Goal: Find specific page/section: Find specific page/section

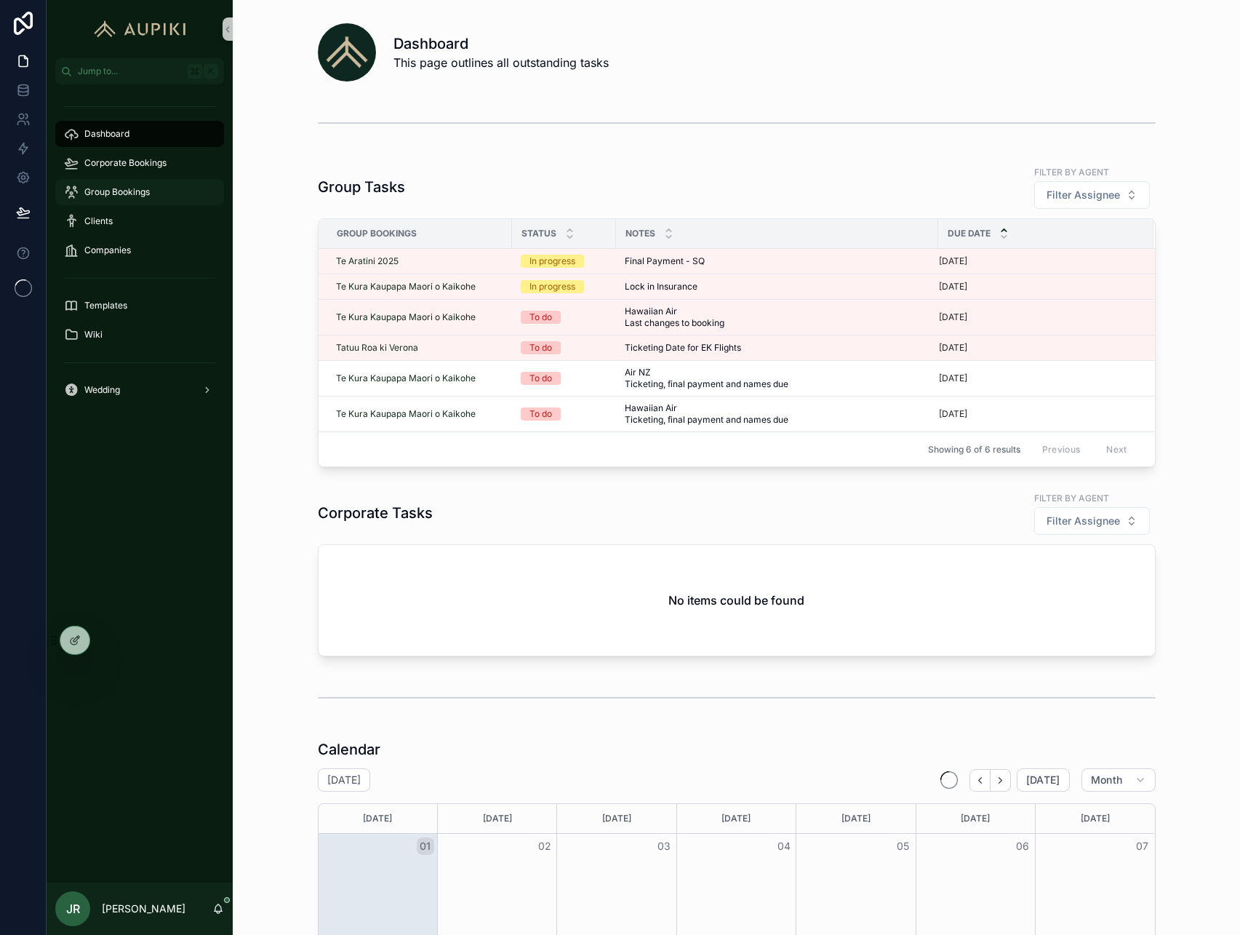
click at [125, 188] on span "Group Bookings" at bounding box center [116, 192] width 65 height 12
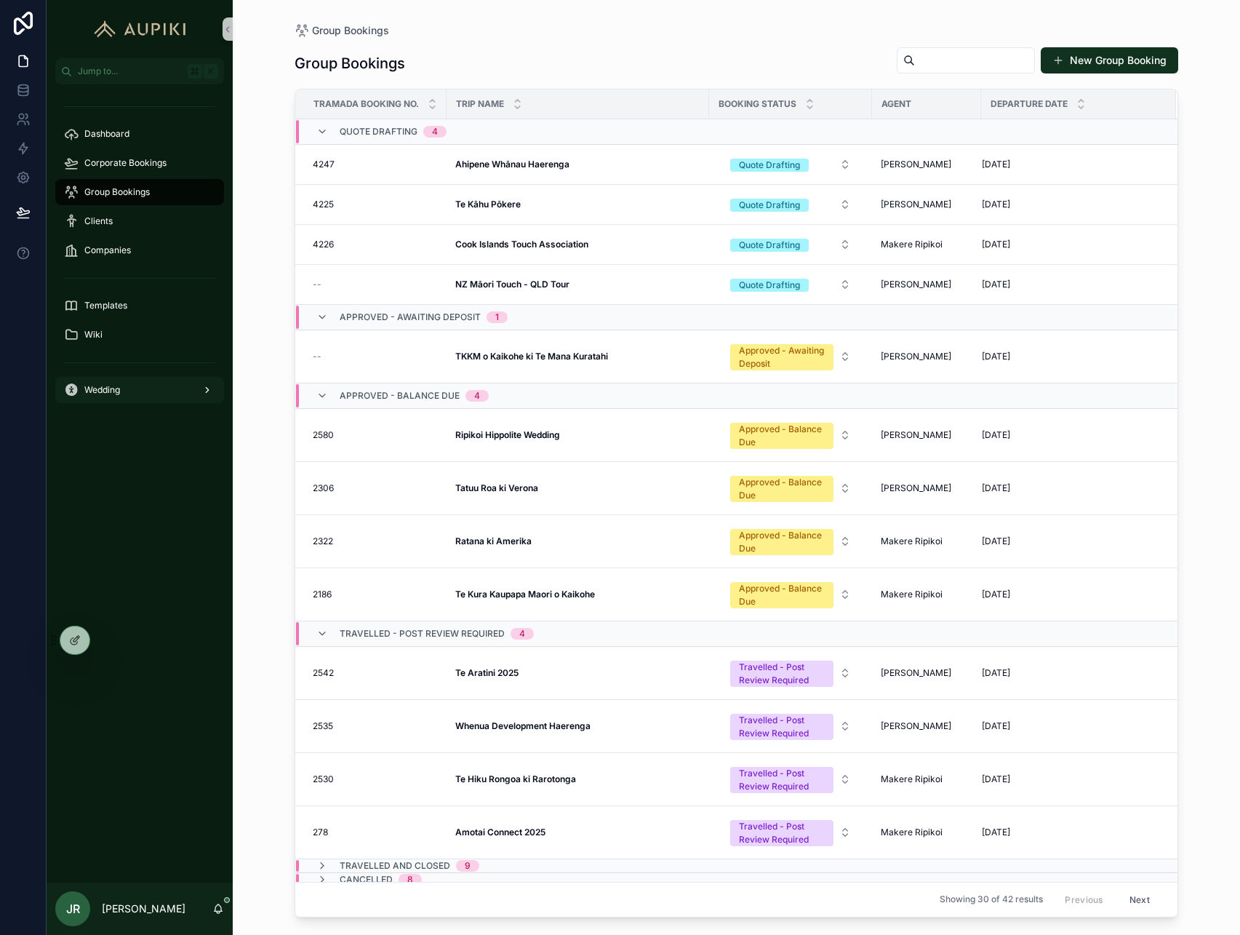
click at [113, 390] on span "Wedding" at bounding box center [102, 390] width 36 height 12
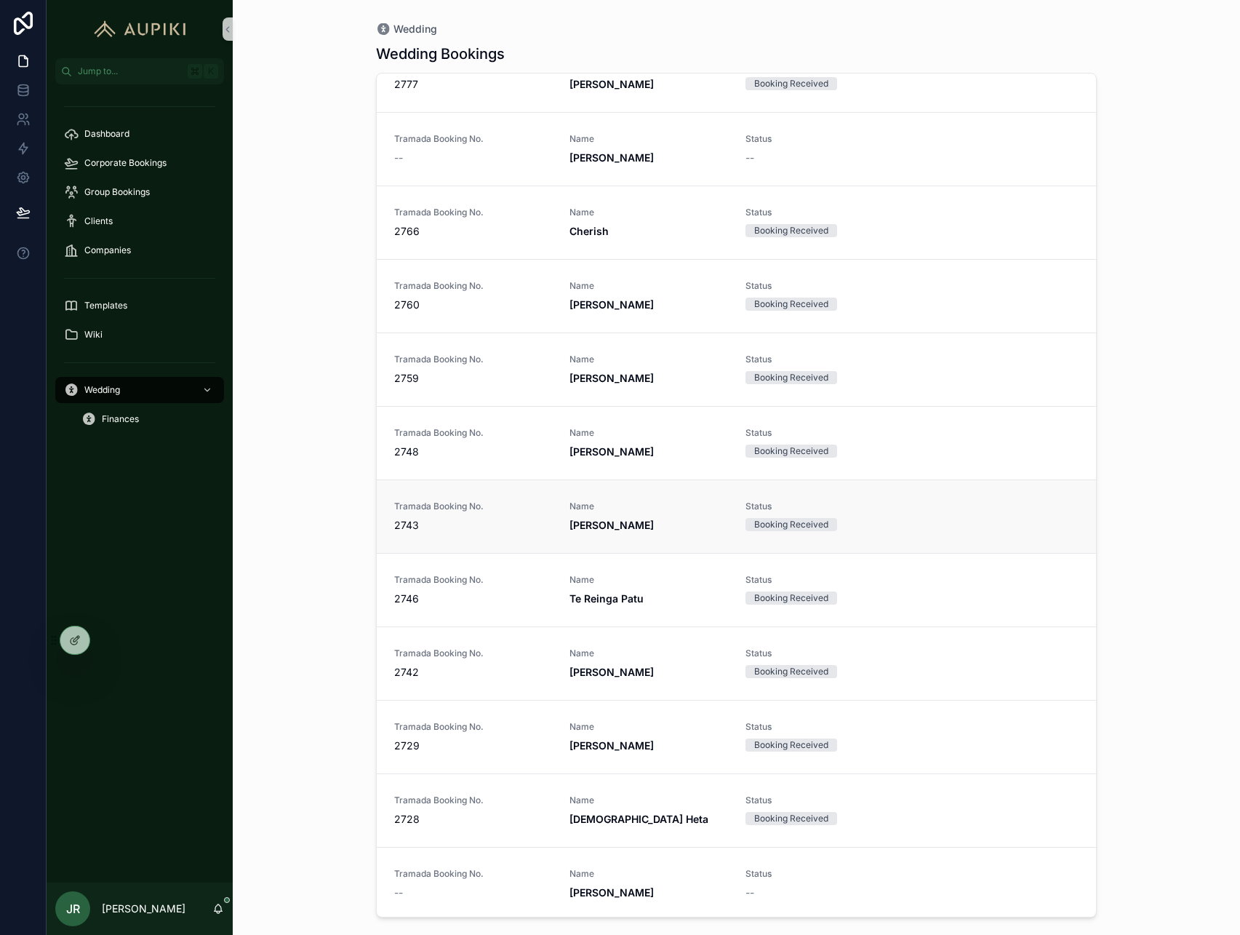
scroll to position [1687, 0]
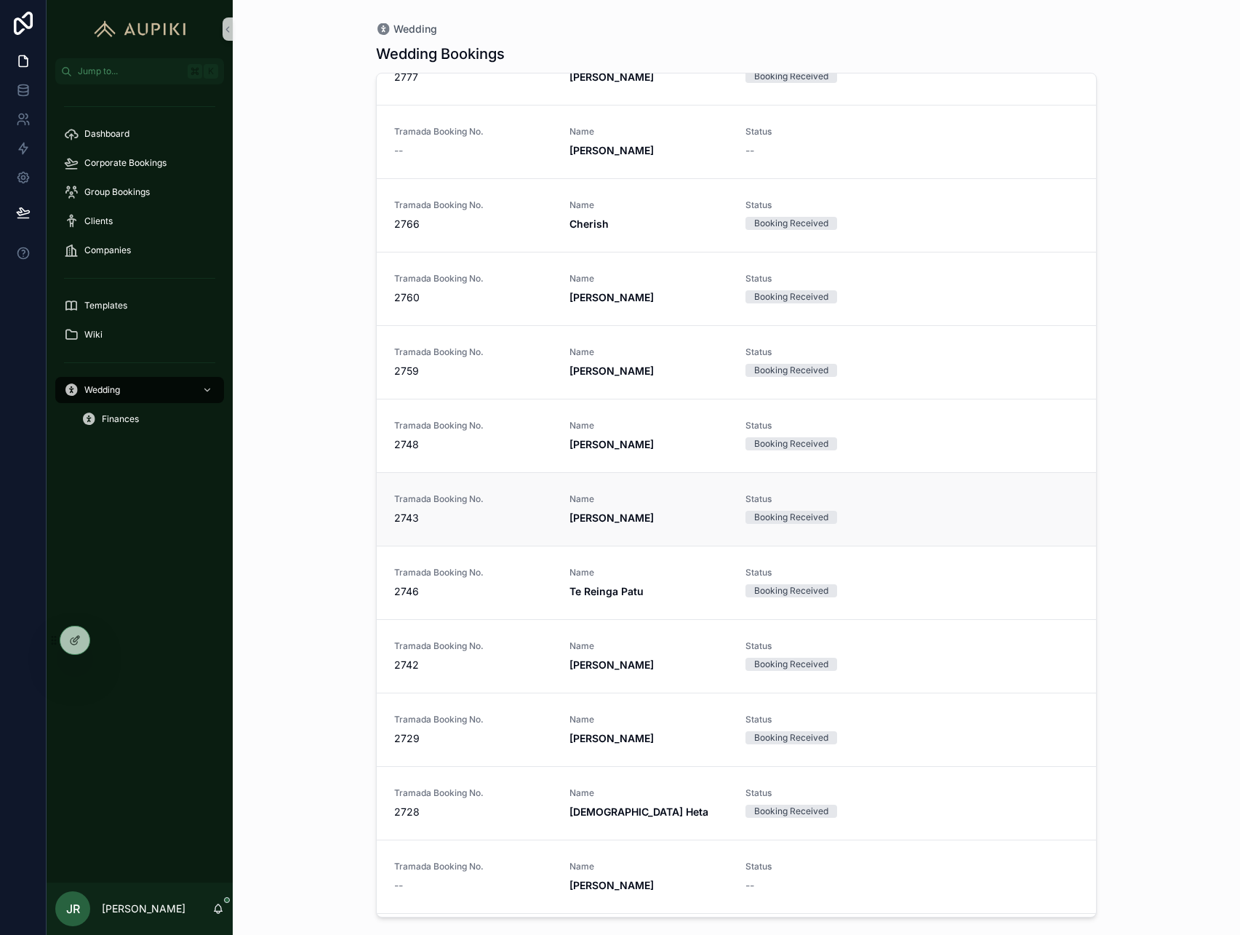
click at [627, 511] on span "[PERSON_NAME]" at bounding box center [649, 518] width 158 height 15
